Goal: Task Accomplishment & Management: Complete application form

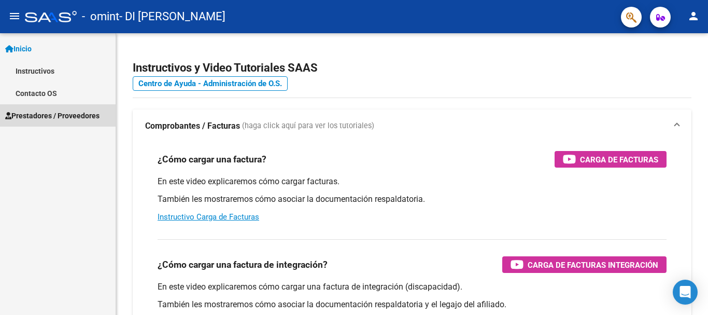
click at [72, 110] on span "Prestadores / Proveedores" at bounding box center [52, 115] width 94 height 11
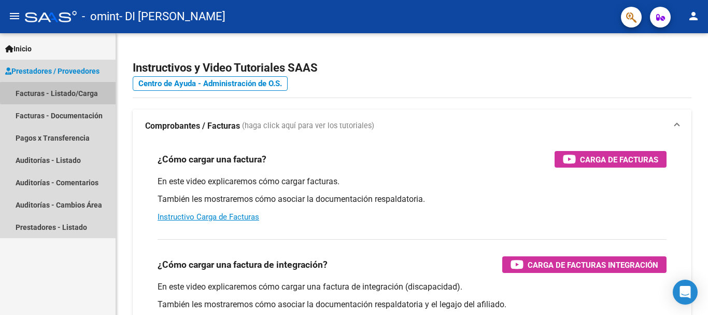
click at [90, 92] on link "Facturas - Listado/Carga" at bounding box center [58, 93] width 116 height 22
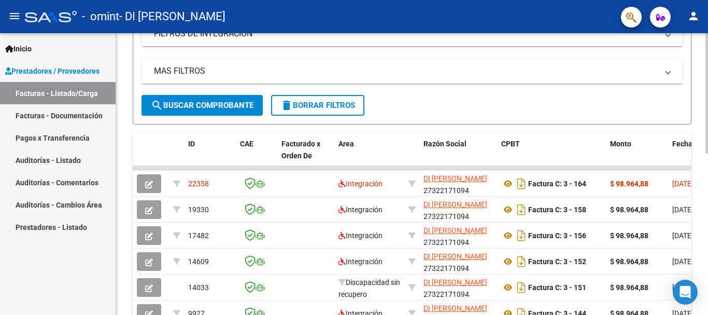
scroll to position [217, 0]
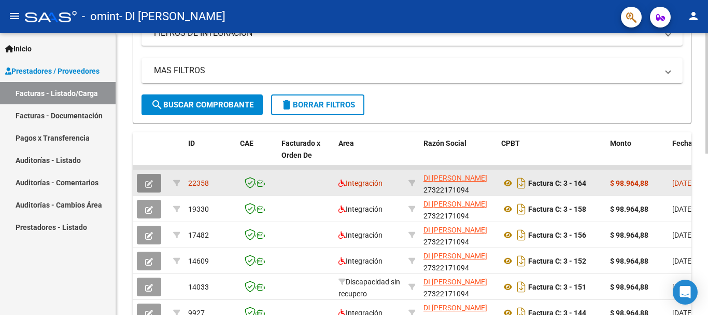
click at [152, 178] on span "button" at bounding box center [149, 182] width 8 height 9
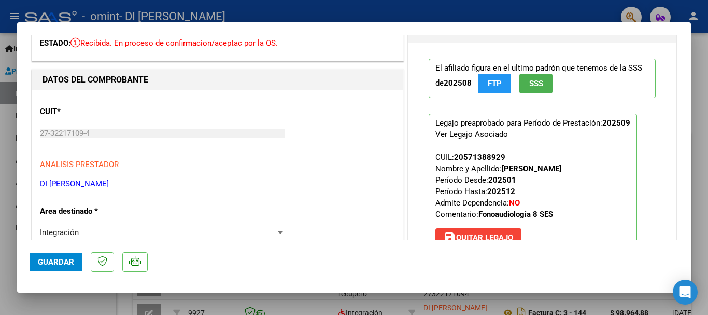
scroll to position [55, 0]
click at [56, 263] on span "Guardar" at bounding box center [56, 261] width 36 height 9
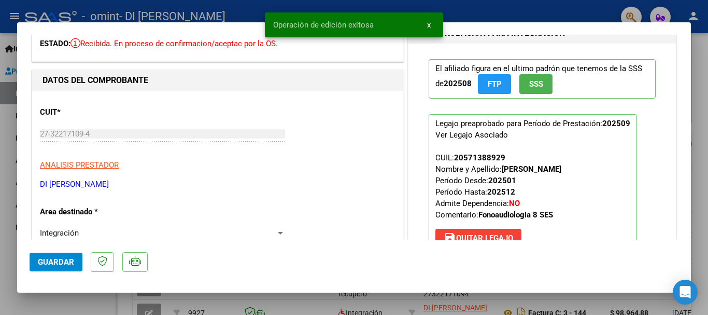
click at [0, 275] on div at bounding box center [354, 157] width 708 height 315
type input "$ 0,00"
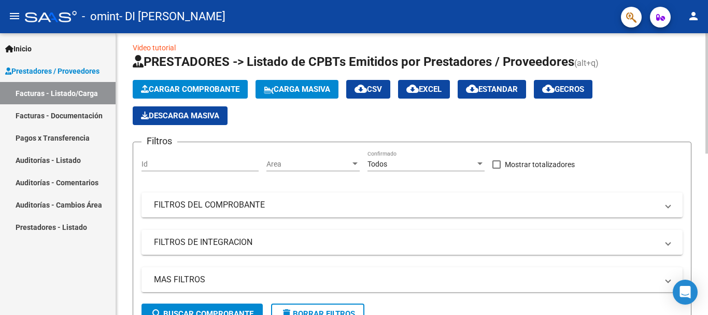
scroll to position [0, 0]
